Goal: Transaction & Acquisition: Purchase product/service

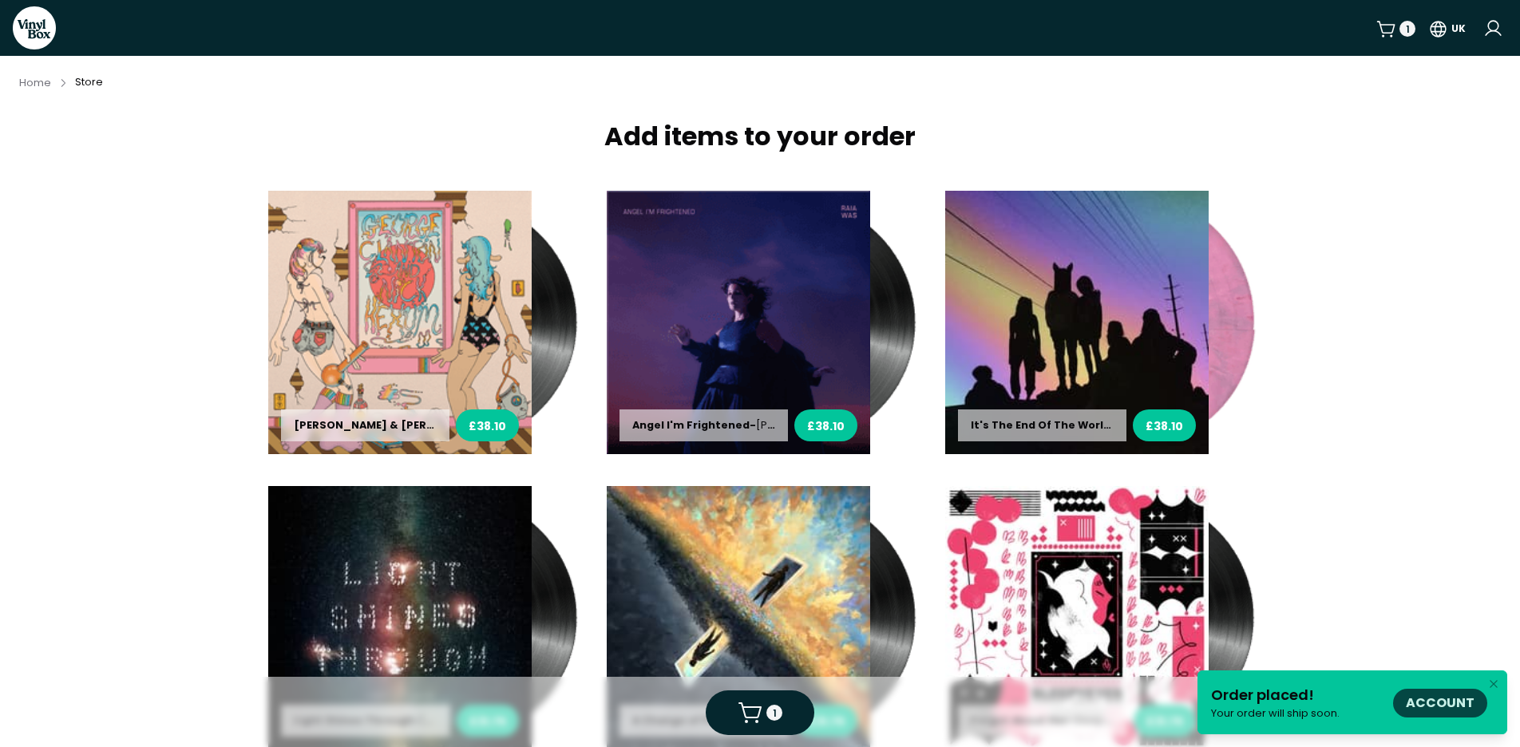
click at [1416, 702] on link "Account" at bounding box center [1440, 703] width 69 height 18
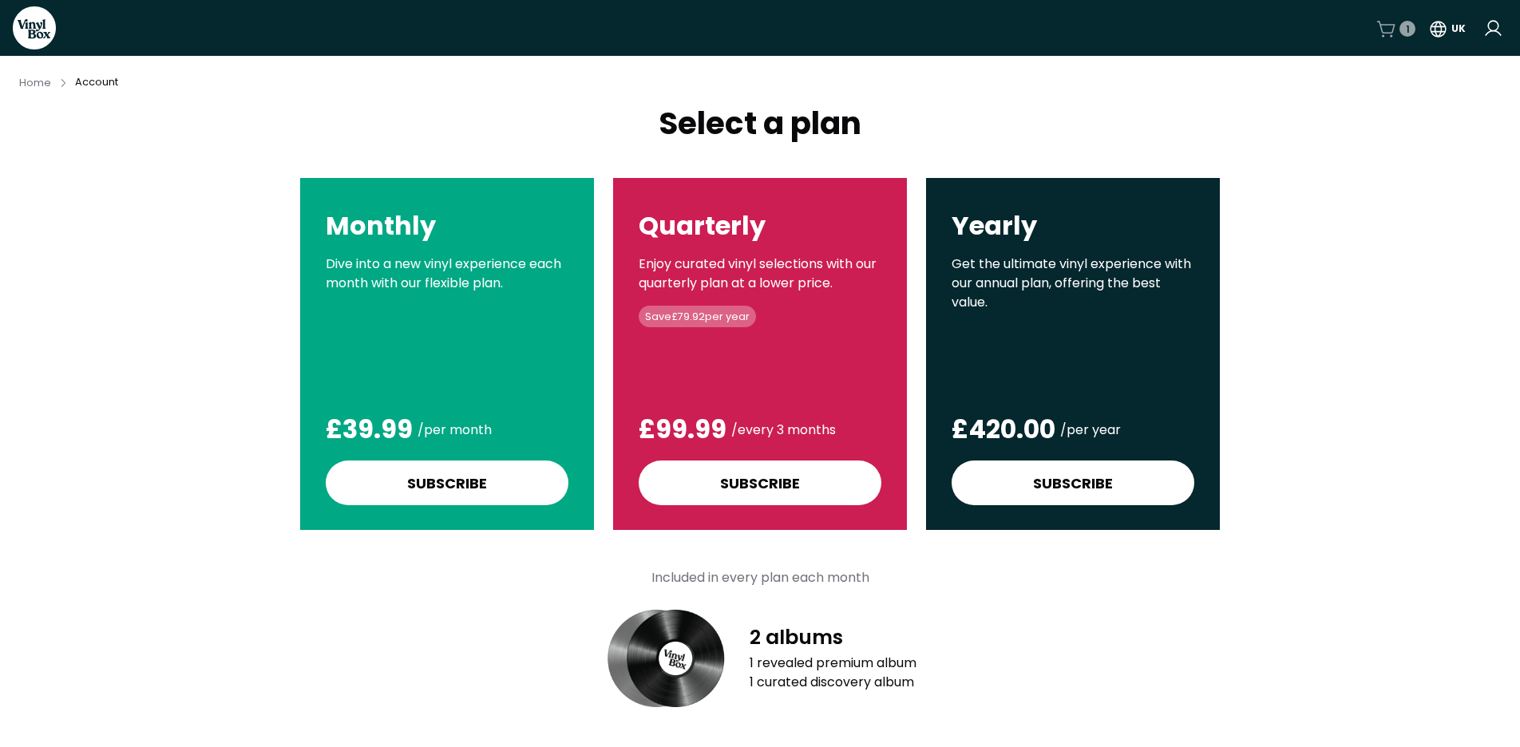
click at [1400, 30] on div "1" at bounding box center [1395, 29] width 39 height 20
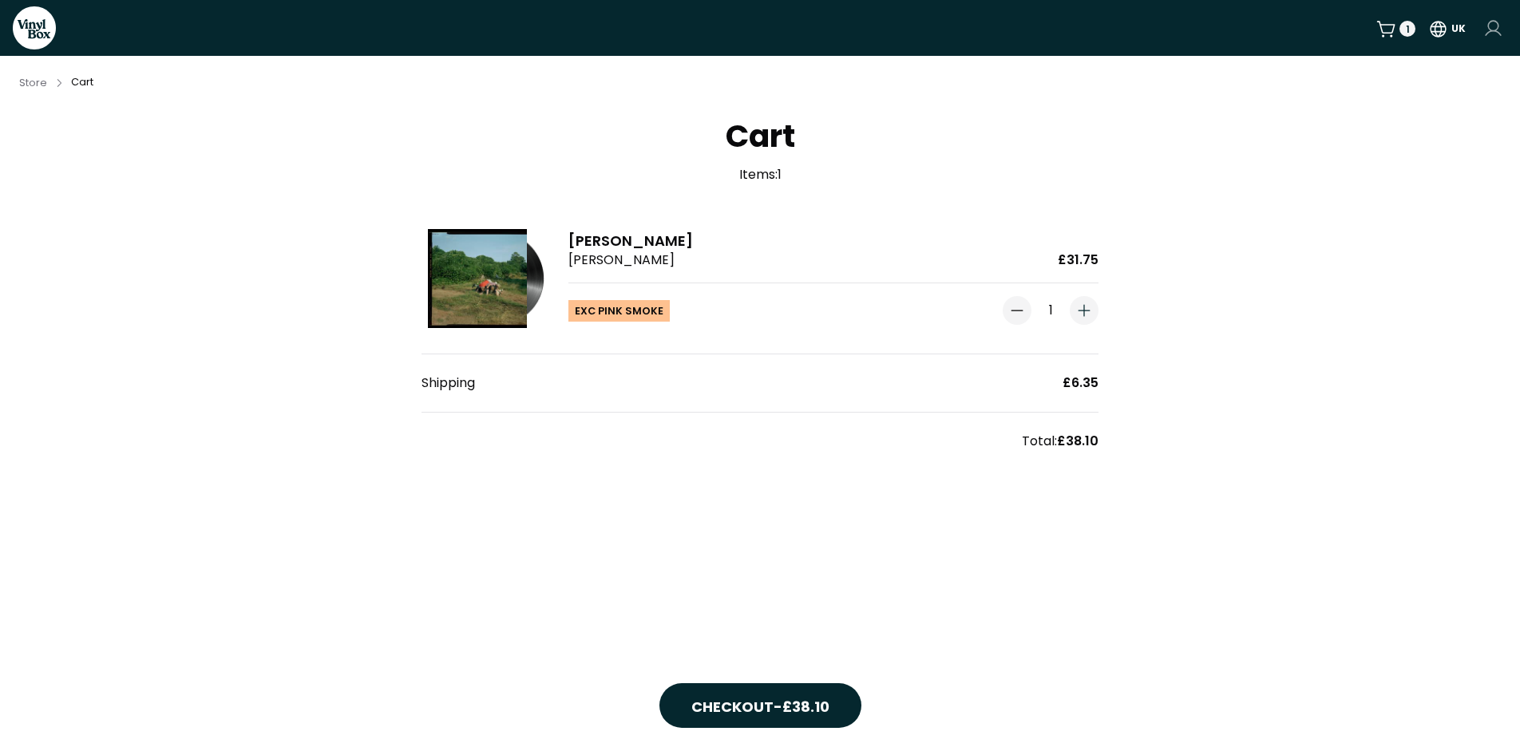
click at [1496, 31] on html "VinylBox 1 UK Store Cart Cart Items: 1 [PERSON_NAME] [PERSON_NAME] £31.75 Exc P…" at bounding box center [760, 373] width 1520 height 747
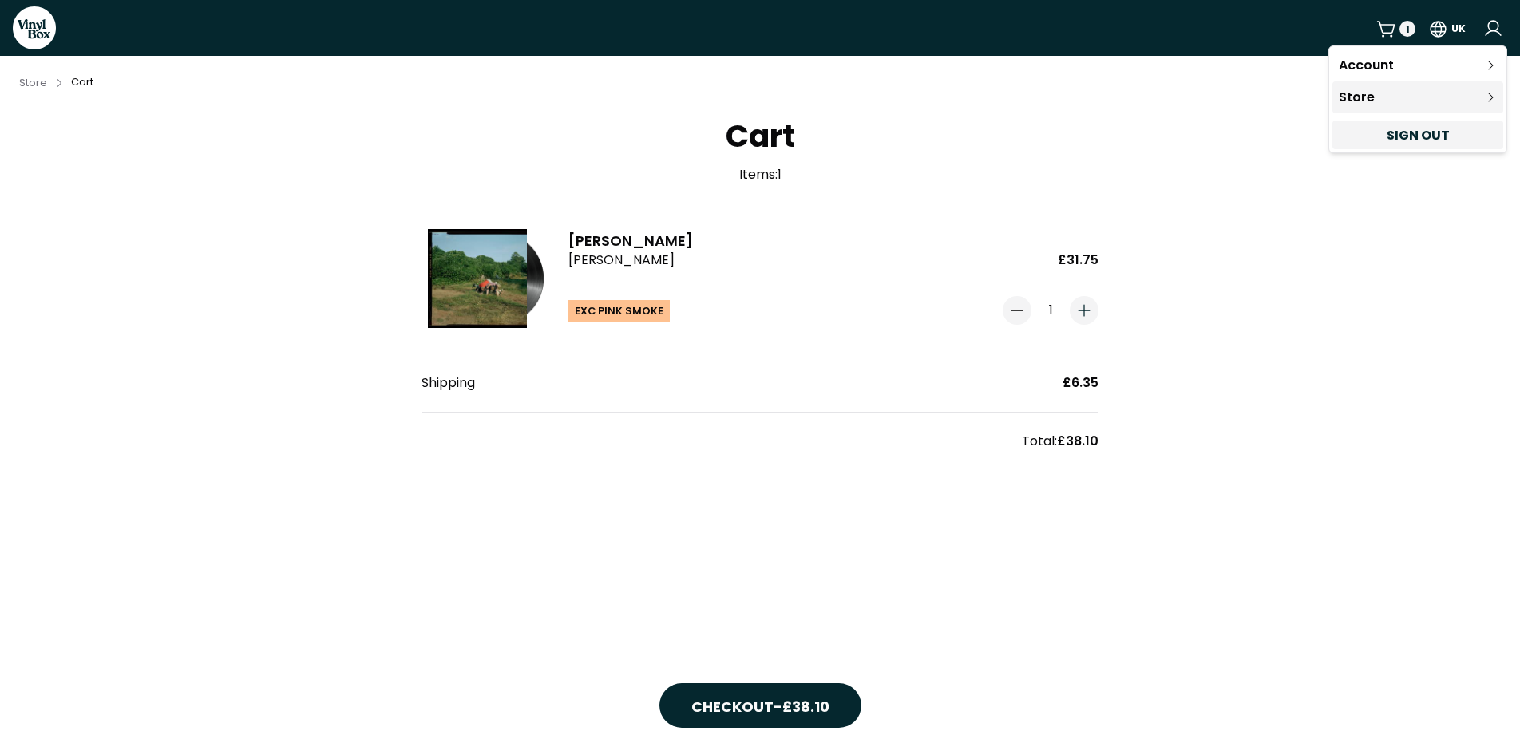
click at [1411, 95] on link "Store" at bounding box center [1417, 97] width 171 height 32
click at [1360, 95] on link "Store" at bounding box center [1417, 97] width 171 height 32
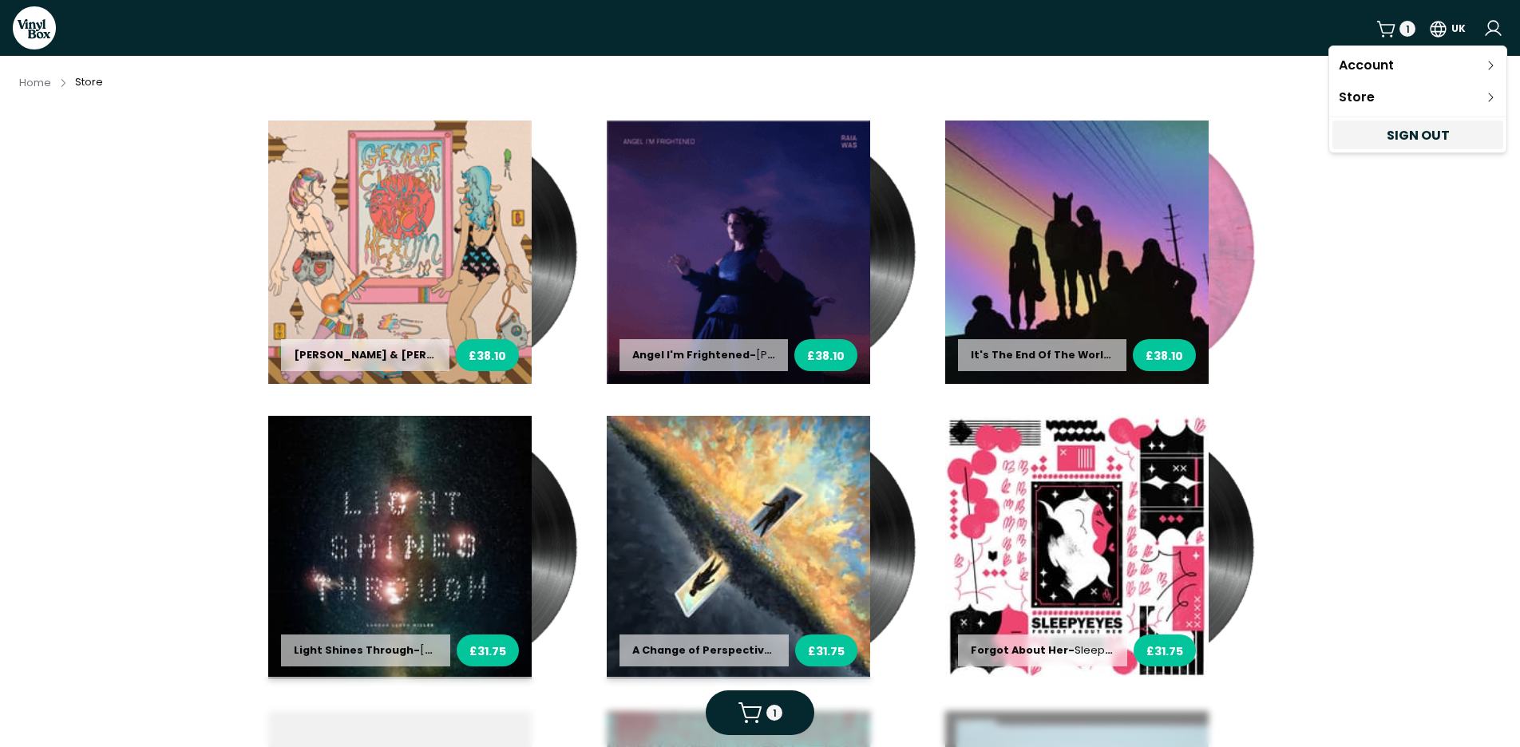
click at [1340, 224] on html "VinylBox 1 UK 1 Home Store [PERSON_NAME] & [PERSON_NAME] - [PERSON_NAME] & [PER…" at bounding box center [760, 373] width 1520 height 747
